Goal: Task Accomplishment & Management: Use online tool/utility

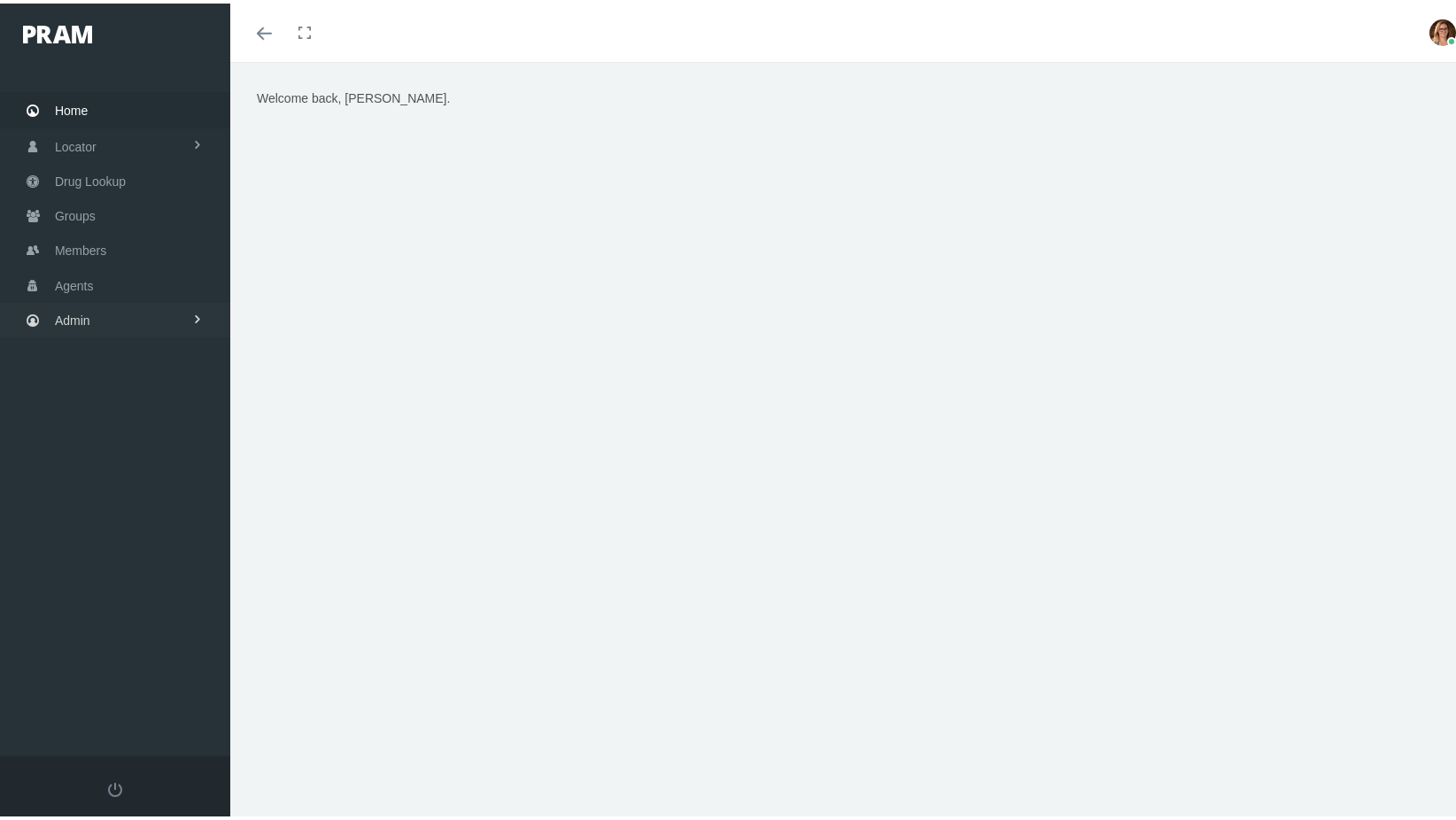
click at [86, 303] on span "Admin" at bounding box center [72, 316] width 35 height 33
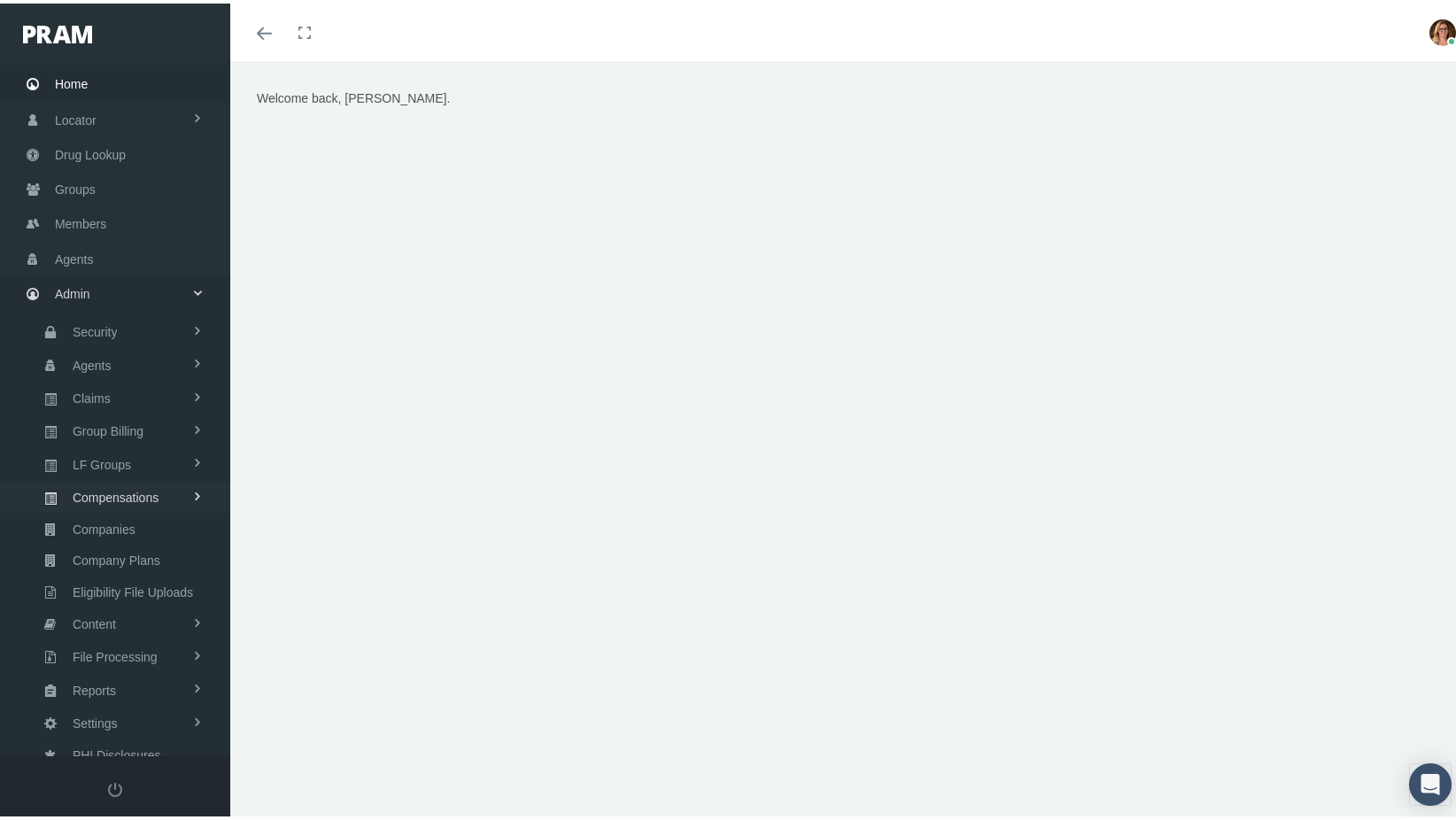
click at [97, 481] on span "Compensations" at bounding box center [115, 494] width 86 height 30
click at [103, 515] on span "Compensation Summary" at bounding box center [137, 530] width 136 height 30
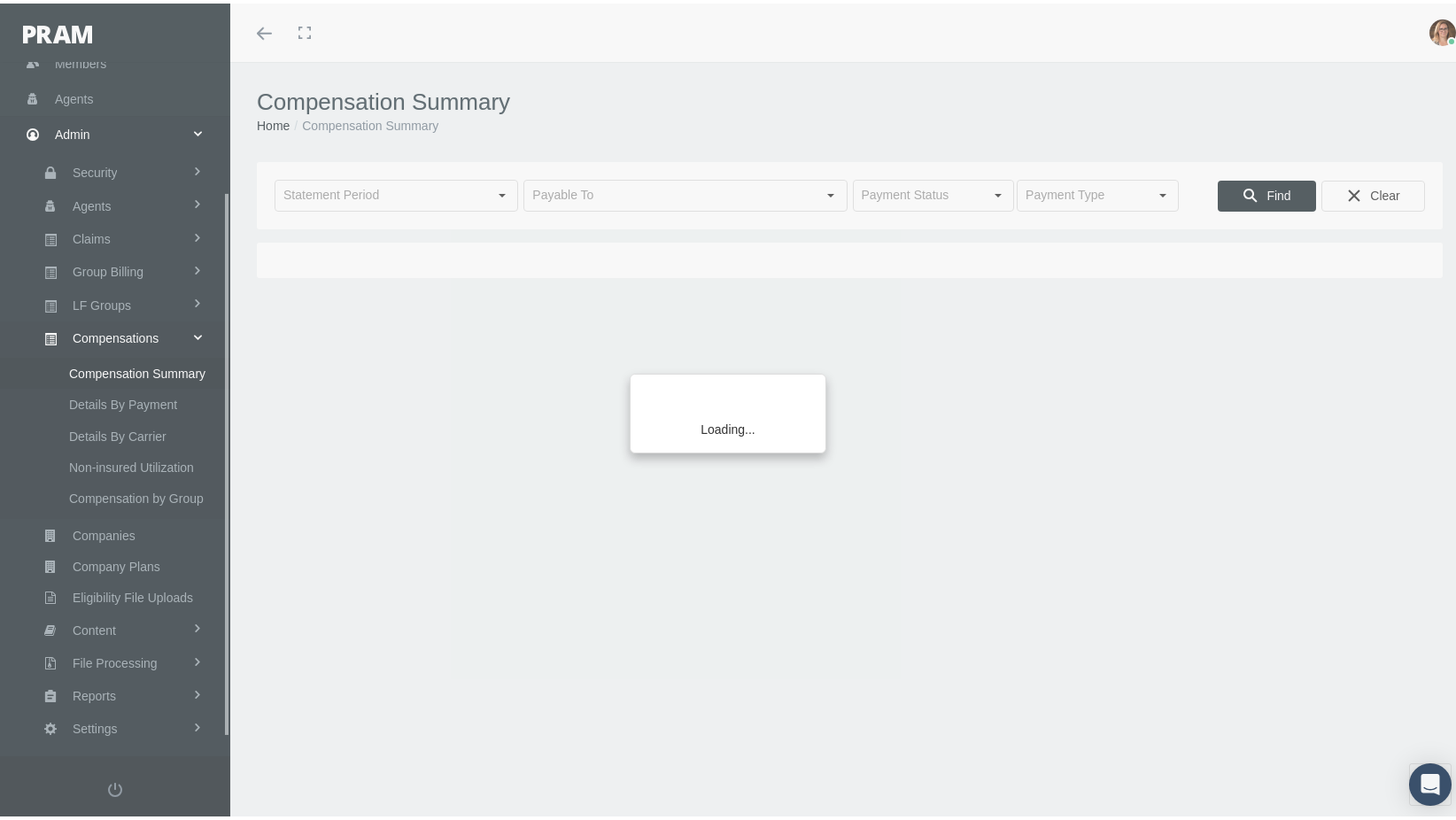
scroll to position [187, 0]
type input "[DATE]"
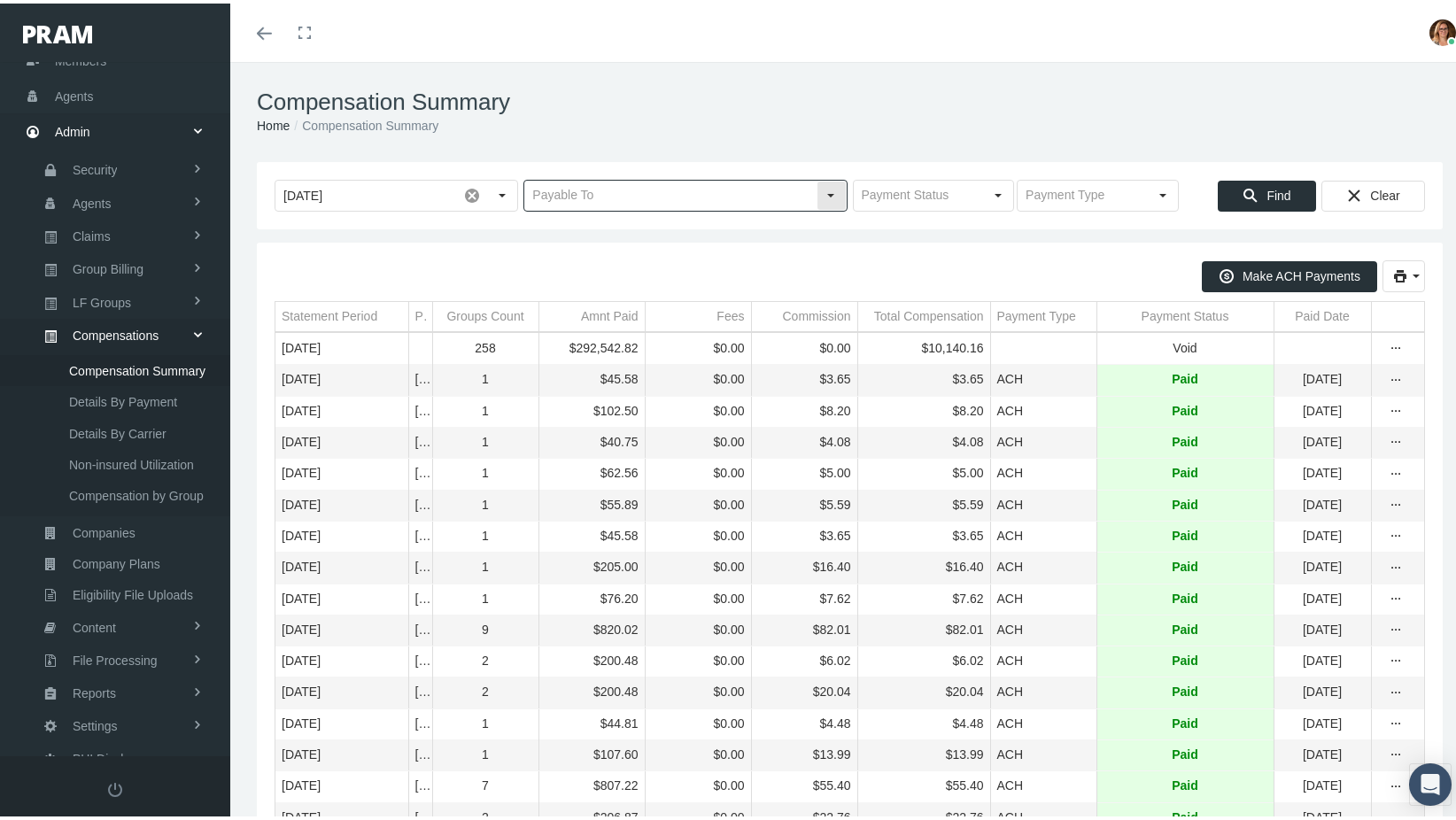
click at [768, 190] on input "text" at bounding box center [670, 192] width 291 height 30
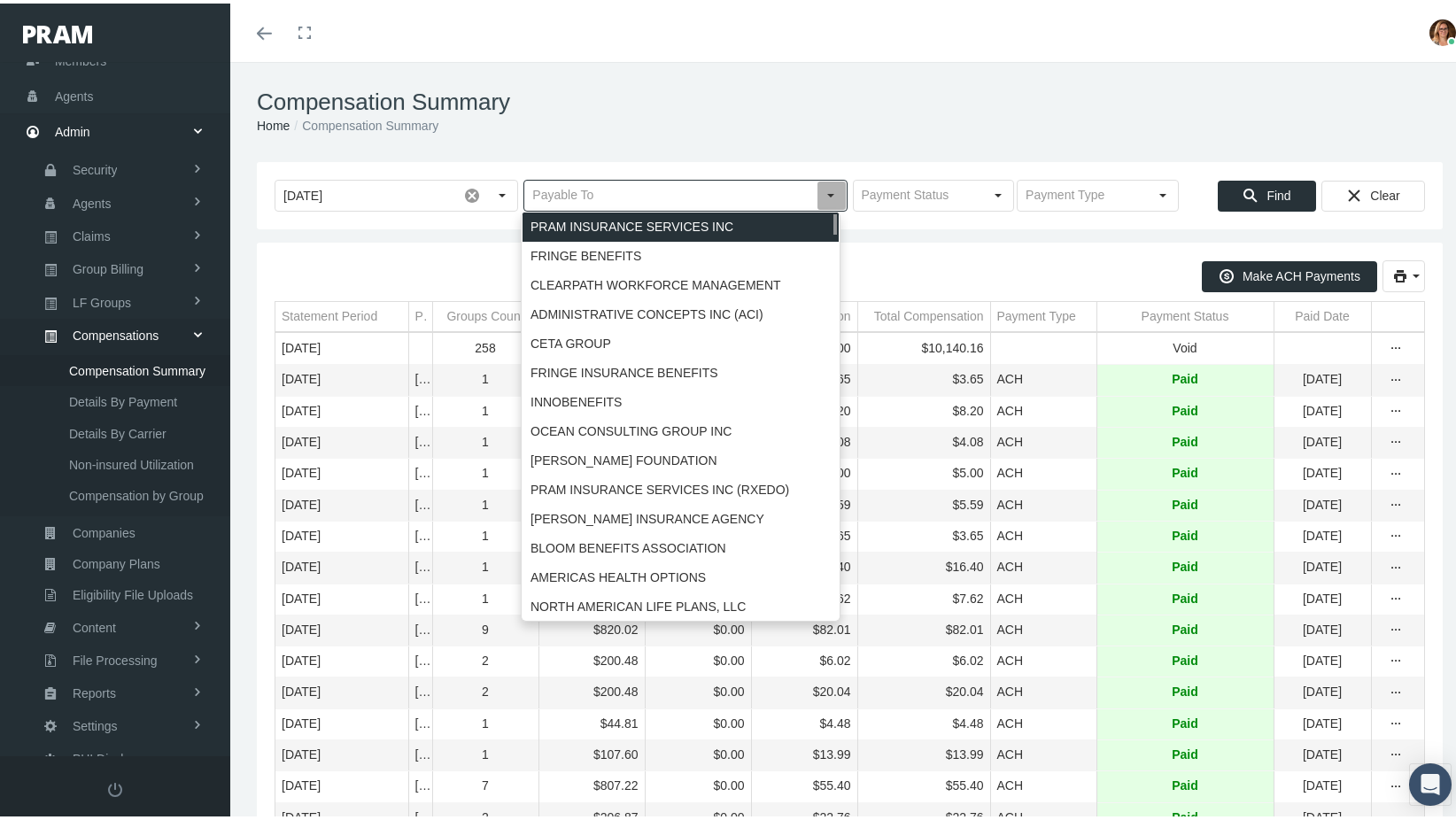
click at [725, 232] on div "PRAM INSURANCE SERVICES INC" at bounding box center [680, 224] width 316 height 29
type input "PRAM INSURANCE SERVICES INC"
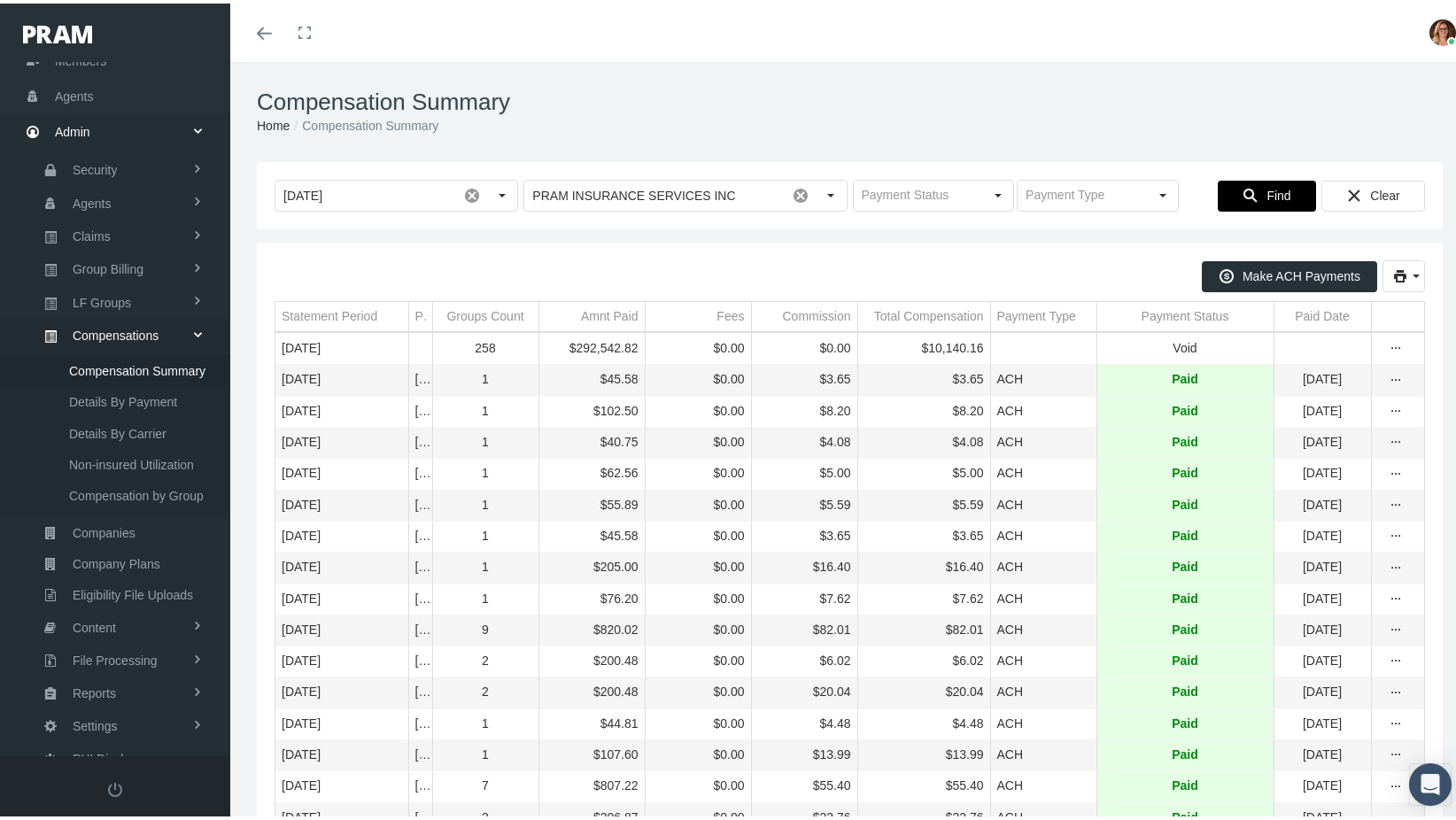
click at [1267, 187] on span "Find" at bounding box center [1278, 192] width 24 height 14
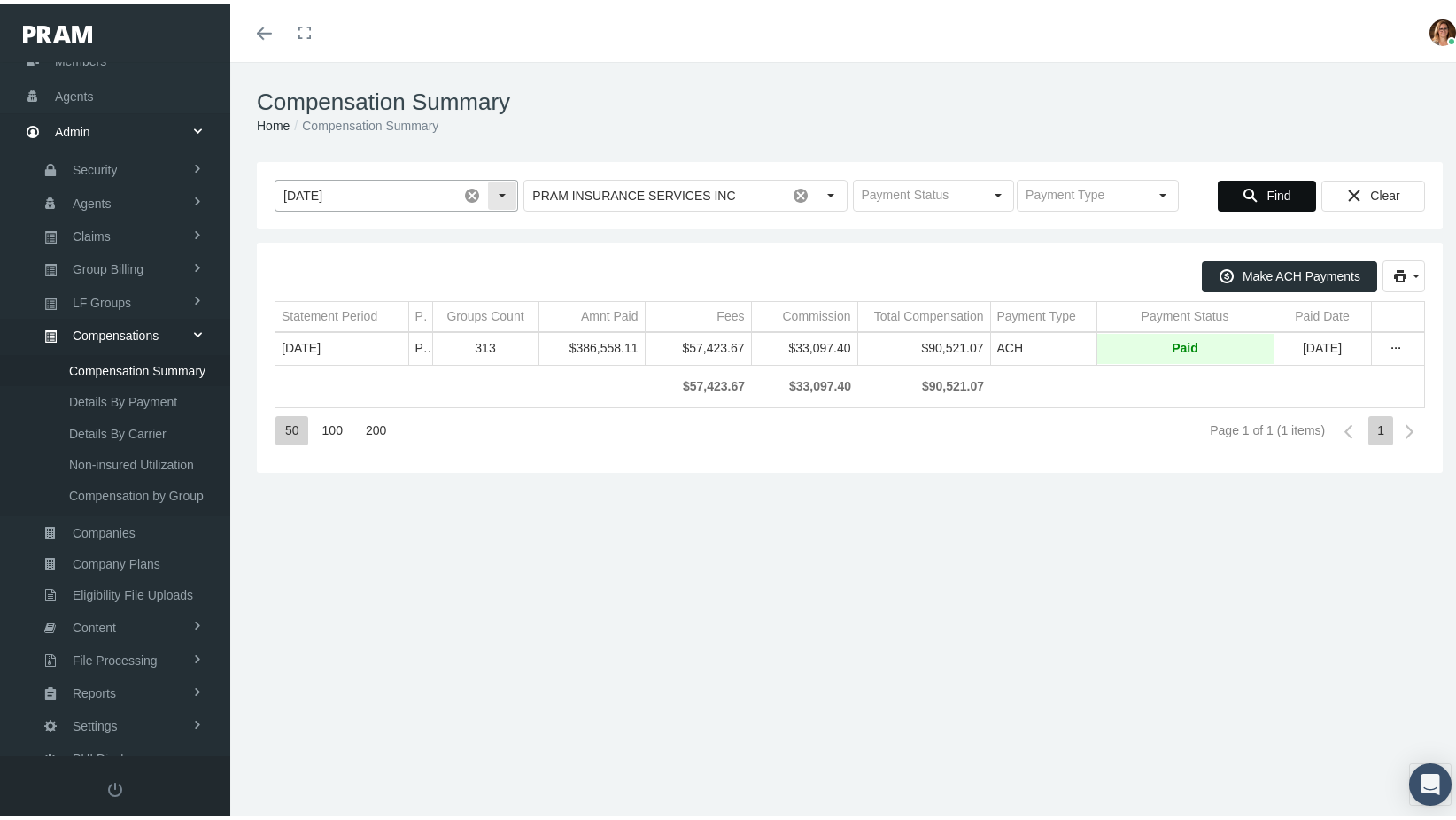
click at [499, 205] on div "Select" at bounding box center [502, 192] width 29 height 29
click at [683, 263] on div "Make ACH Payments" at bounding box center [849, 273] width 1151 height 32
click at [468, 192] on span at bounding box center [472, 192] width 30 height 30
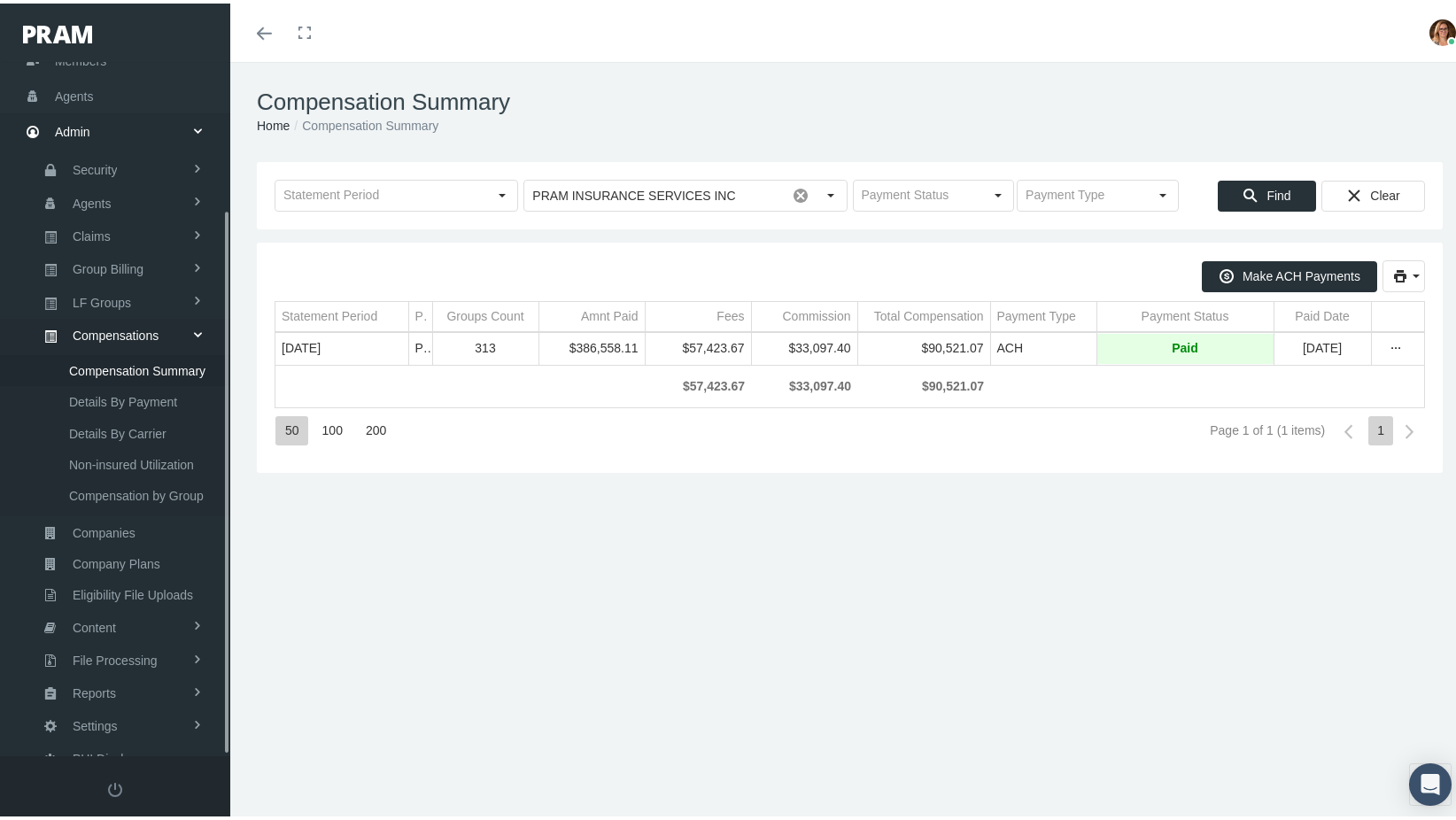
click at [117, 323] on span "Compensations" at bounding box center [115, 332] width 86 height 30
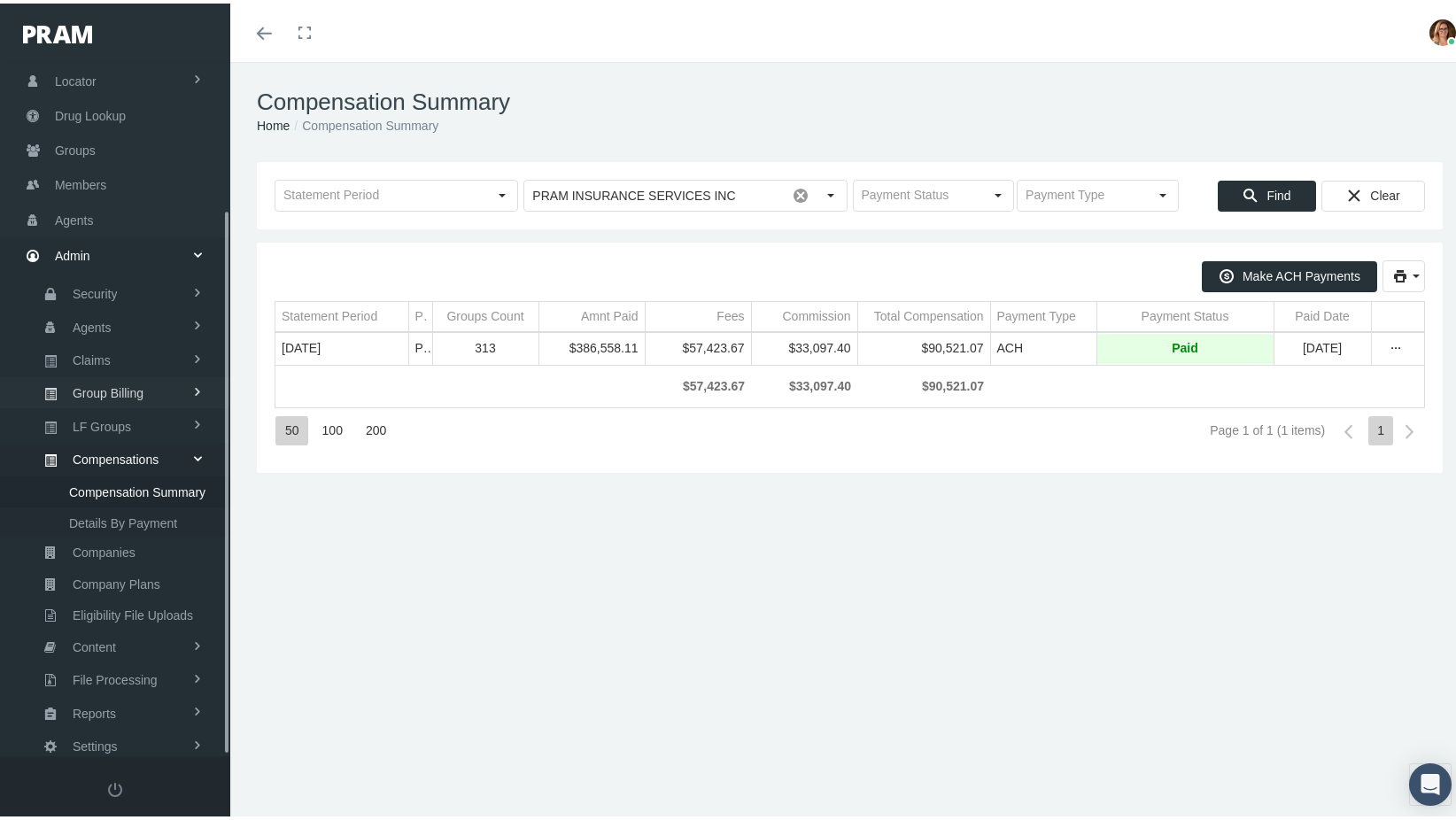
scroll to position [27, 0]
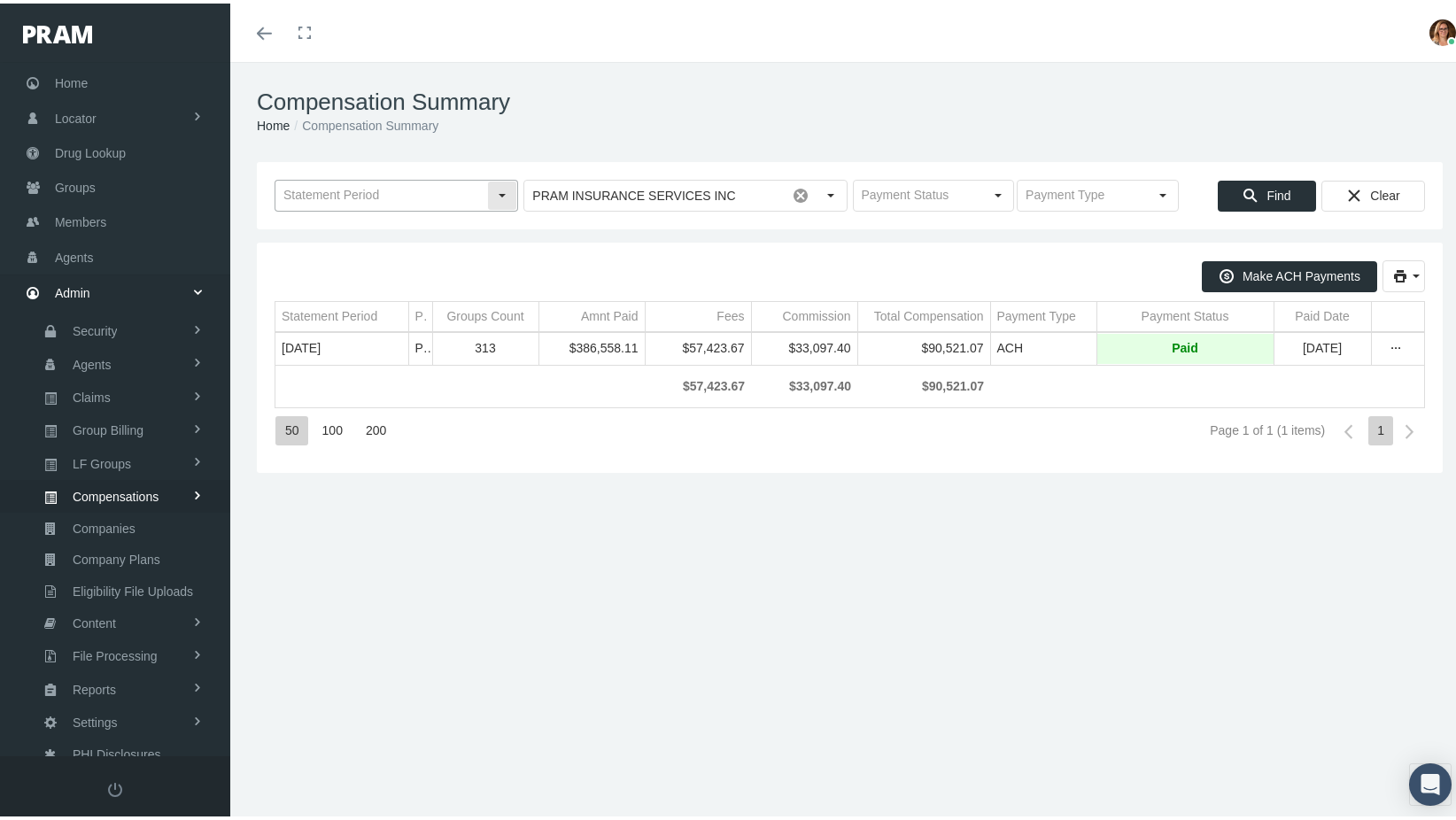
click at [502, 186] on div "Select" at bounding box center [502, 192] width 29 height 29
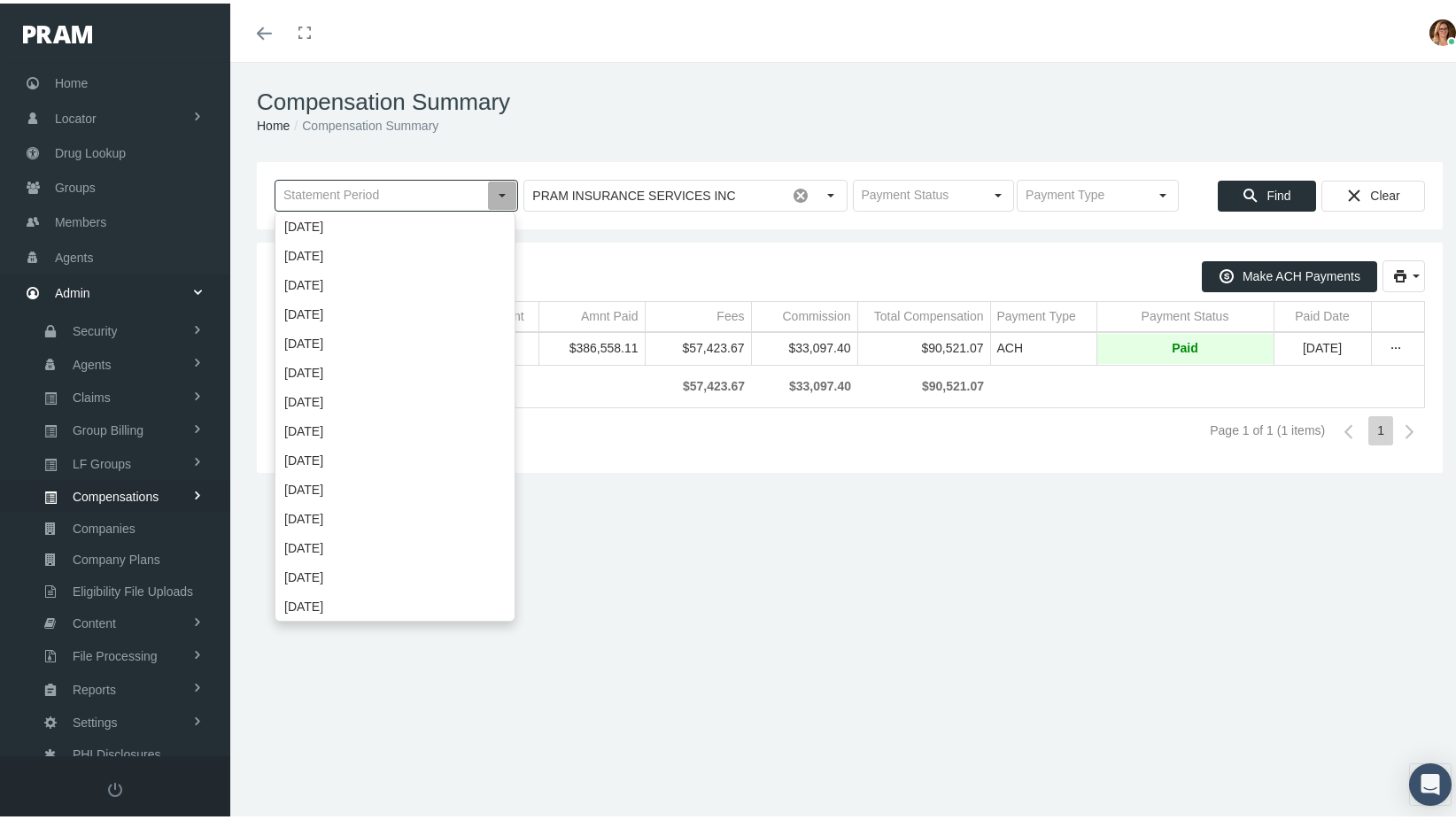
click at [683, 260] on div "Make ACH Payments" at bounding box center [849, 273] width 1151 height 32
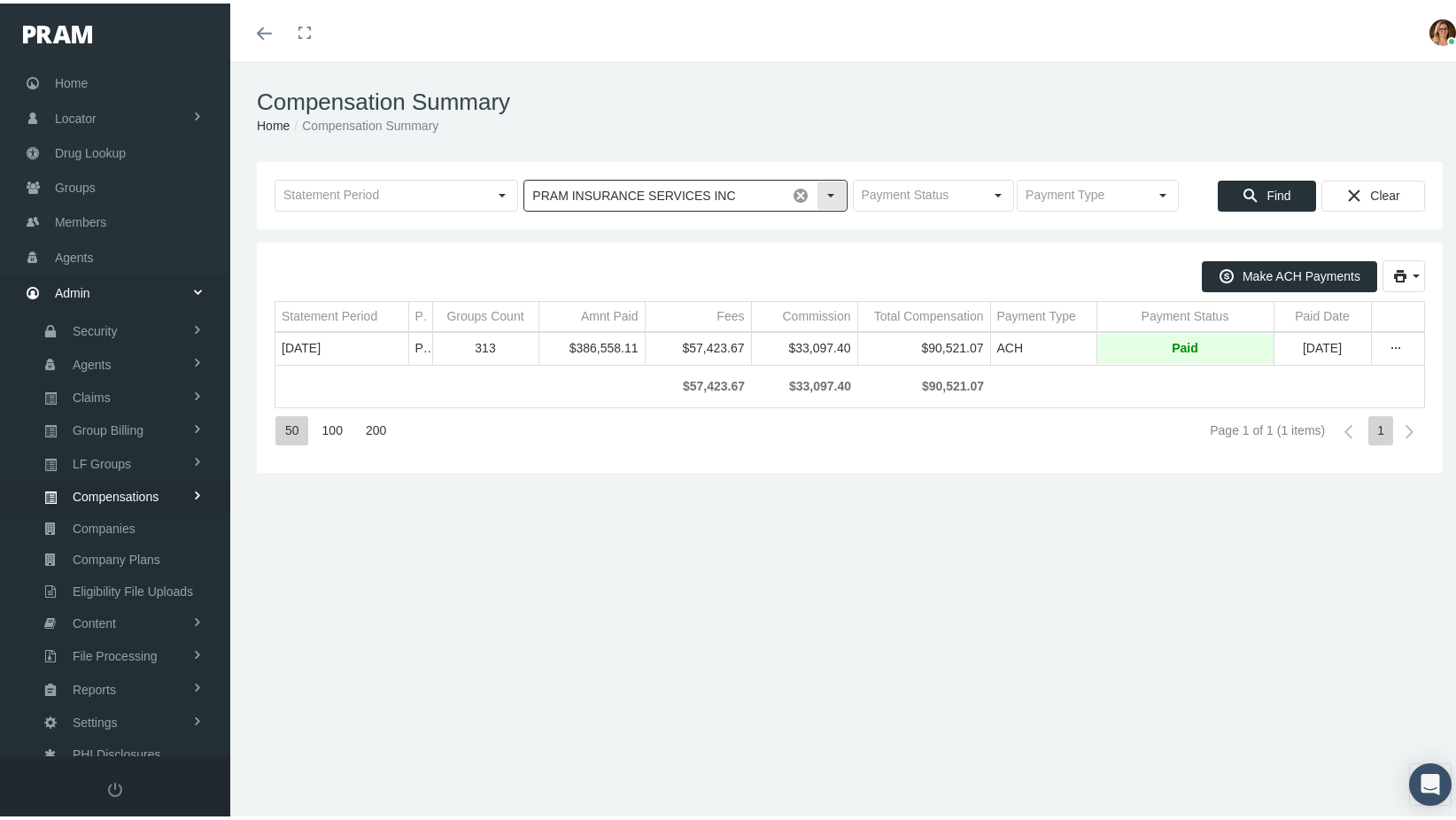
click at [830, 185] on div "Select" at bounding box center [832, 192] width 29 height 29
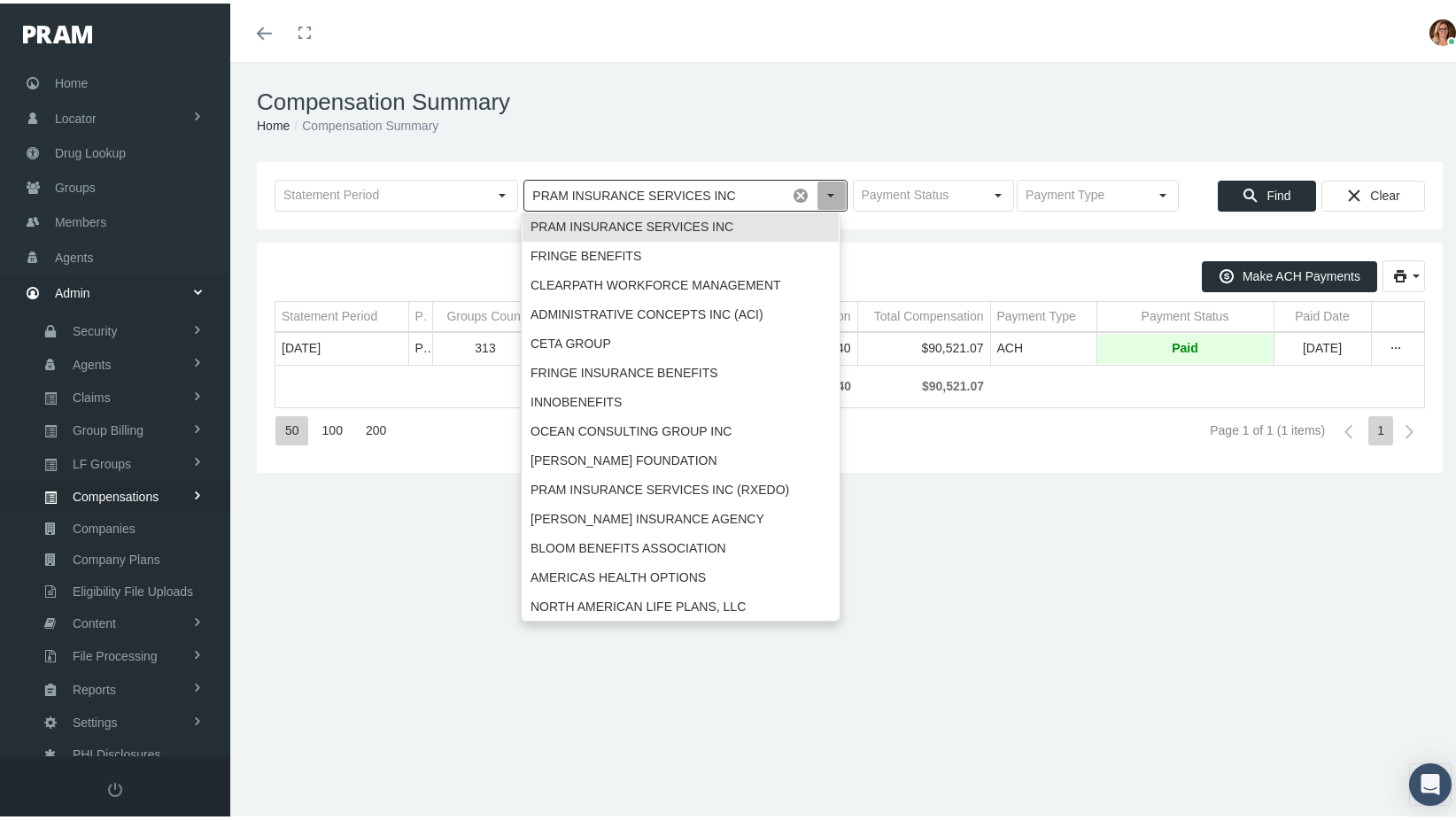
click at [830, 185] on div "Select" at bounding box center [832, 192] width 29 height 29
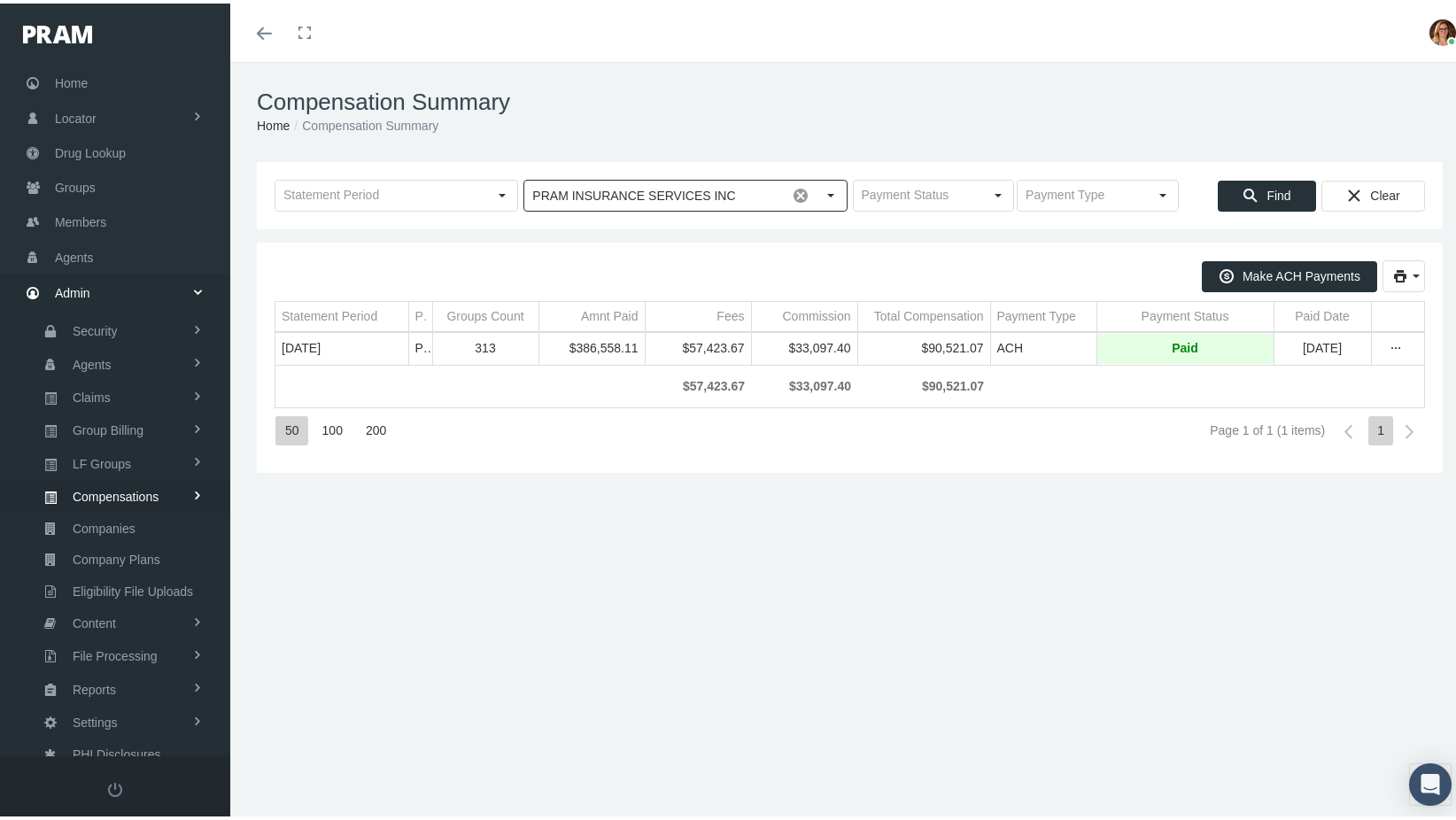
click at [897, 254] on div "Make ACH Payments Statement Period Payable To Groups Count Amnt Paid Fees Commi…" at bounding box center [850, 354] width 1186 height 230
